Goal: Transaction & Acquisition: Book appointment/travel/reservation

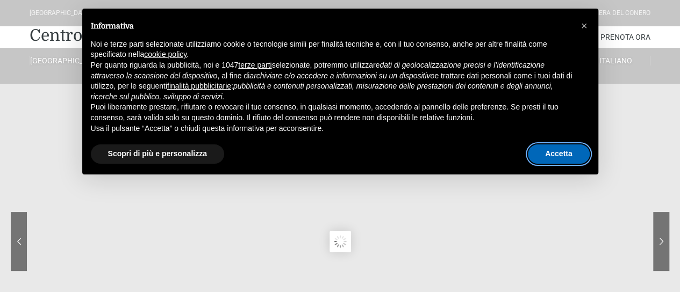
click at [548, 156] on button "Accetta" at bounding box center [559, 154] width 62 height 19
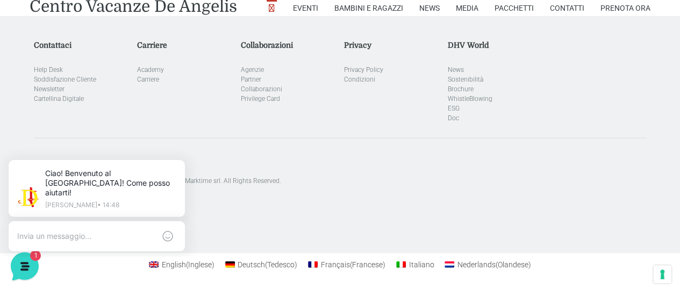
scroll to position [3235, 0]
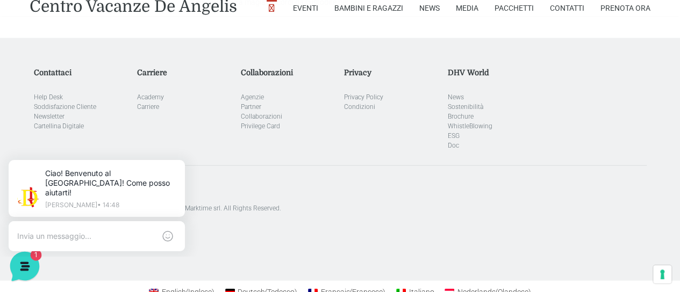
click at [25, 261] on icon at bounding box center [23, 265] width 9 height 9
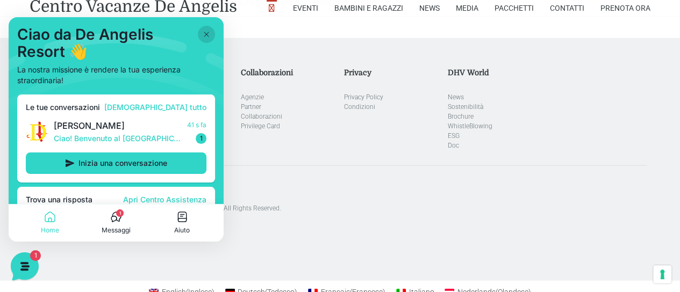
click at [204, 32] on icon at bounding box center [206, 34] width 4 height 4
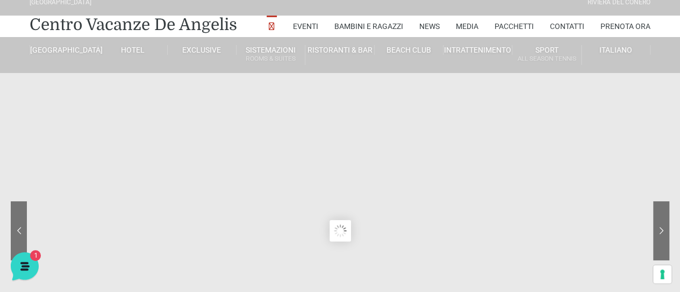
scroll to position [0, 0]
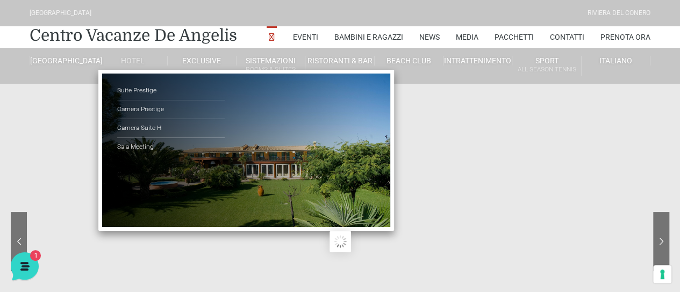
click at [127, 66] on link "Hotel" at bounding box center [132, 61] width 69 height 10
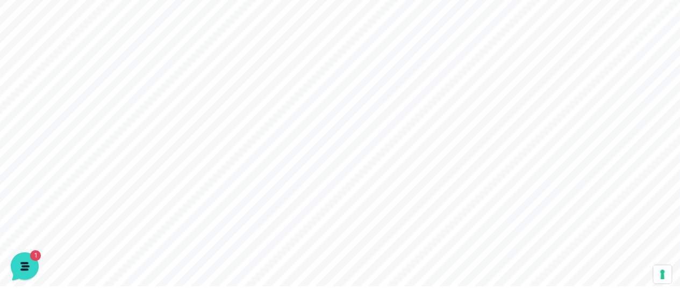
scroll to position [161, 0]
